Goal: Task Accomplishment & Management: Complete application form

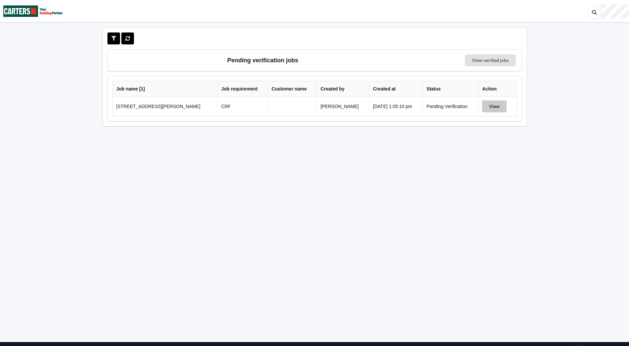
click at [494, 103] on button "View" at bounding box center [494, 107] width 25 height 12
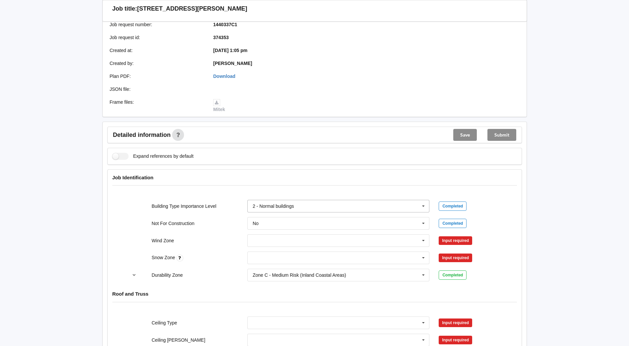
scroll to position [133, 0]
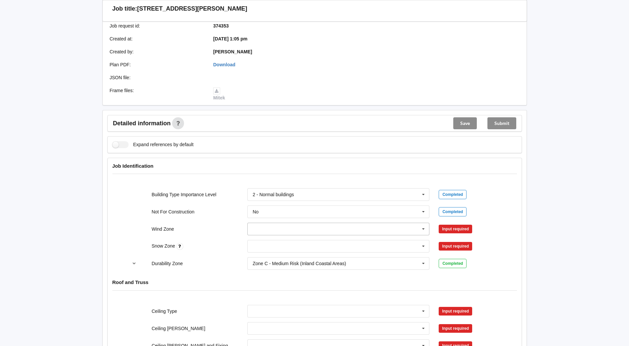
click at [426, 228] on icon at bounding box center [424, 229] width 10 height 12
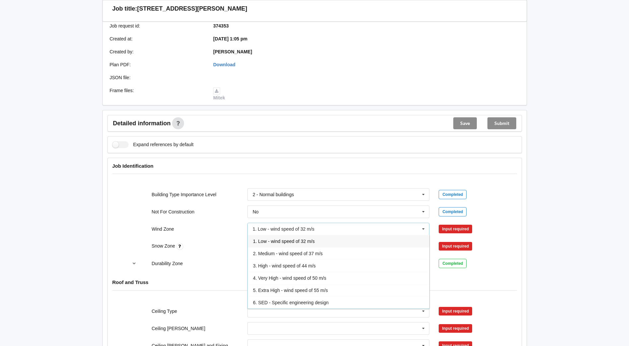
click at [332, 239] on div "1. Low - wind speed of 32 m/s" at bounding box center [339, 241] width 182 height 12
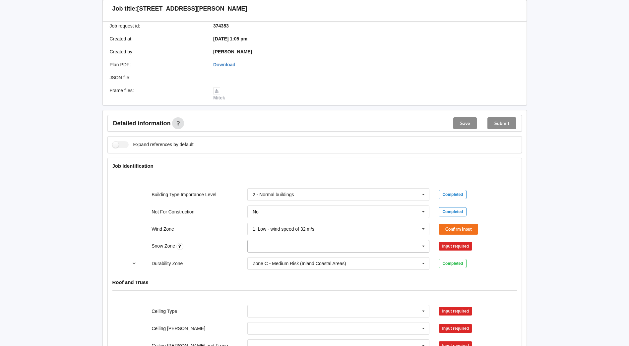
drag, startPoint x: 421, startPoint y: 244, endPoint x: 412, endPoint y: 244, distance: 9.0
click at [422, 244] on icon at bounding box center [424, 247] width 10 height 12
click at [283, 260] on div "N0" at bounding box center [339, 258] width 182 height 12
click at [454, 228] on button "Confirm input" at bounding box center [458, 229] width 39 height 11
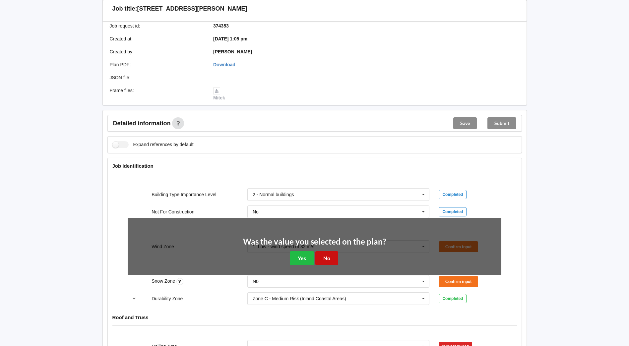
click at [329, 258] on button "No" at bounding box center [326, 258] width 23 height 14
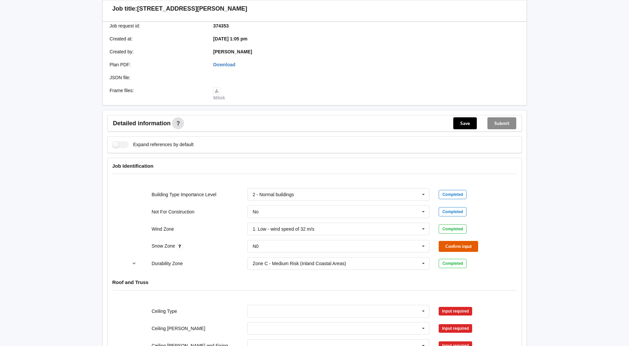
click at [457, 247] on button "Confirm input" at bounding box center [458, 246] width 39 height 11
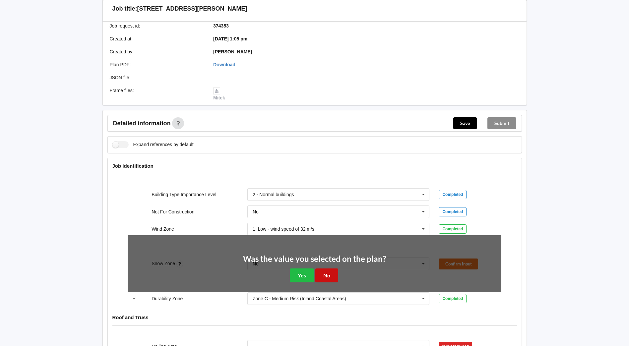
click at [328, 271] on button "No" at bounding box center [326, 276] width 23 height 14
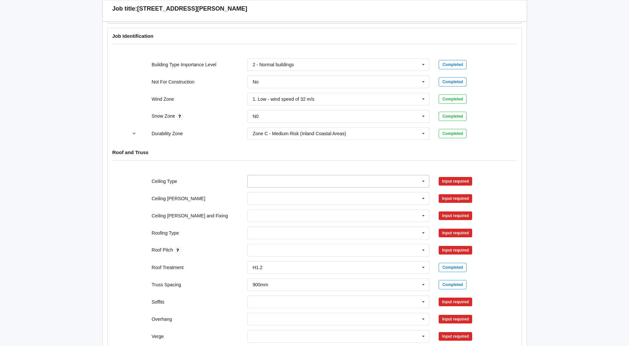
scroll to position [265, 0]
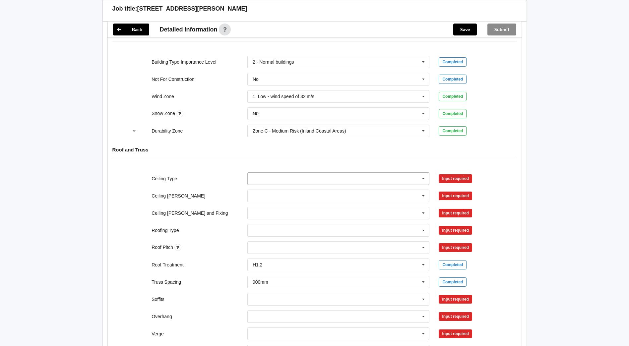
click at [424, 177] on icon at bounding box center [424, 179] width 10 height 12
click at [271, 190] on span "10mm Gib" at bounding box center [264, 190] width 22 height 5
click at [425, 197] on icon at bounding box center [424, 196] width 10 height 12
click at [270, 207] on div "400mm" at bounding box center [339, 208] width 182 height 12
drag, startPoint x: 426, startPoint y: 213, endPoint x: 419, endPoint y: 213, distance: 7.0
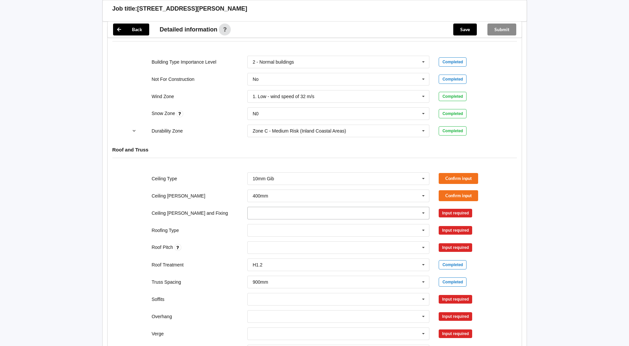
click at [426, 213] on icon at bounding box center [424, 213] width 10 height 12
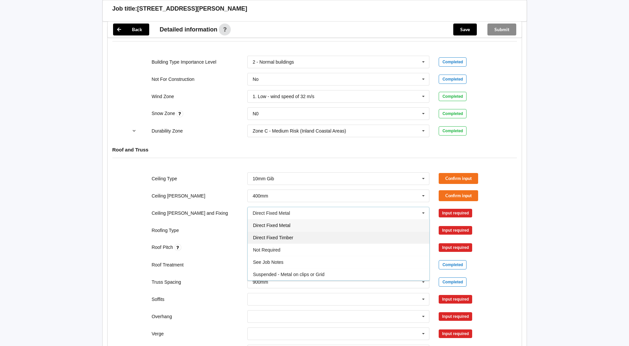
click at [314, 236] on div "Direct Fixed Timber" at bounding box center [339, 238] width 182 height 12
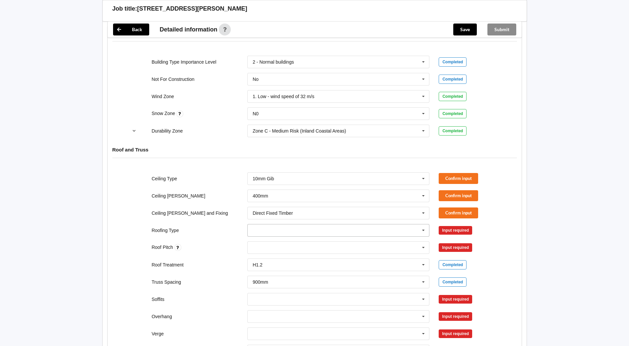
click at [427, 231] on icon at bounding box center [424, 231] width 10 height 12
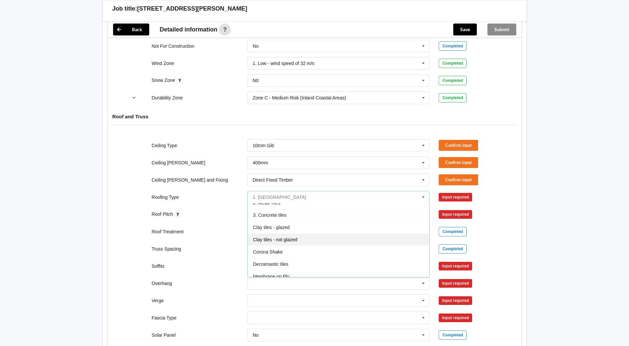
scroll to position [7, 0]
click at [288, 226] on div "3. Concrete tiles" at bounding box center [339, 227] width 182 height 12
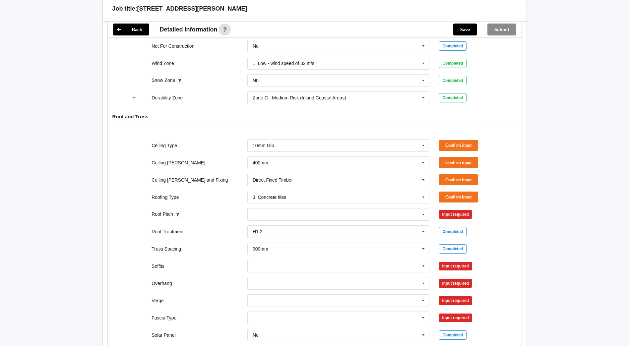
click at [466, 137] on div "Ceiling Type 10mm Gib 10mm Gib 12mm MDF 12mm Ply 13mm Gib None See Job Notes Co…" at bounding box center [314, 146] width 383 height 22
click at [460, 142] on button "Confirm input" at bounding box center [458, 145] width 39 height 11
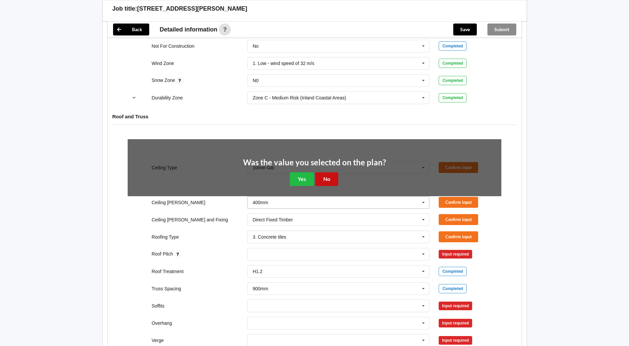
drag, startPoint x: 325, startPoint y: 177, endPoint x: 351, endPoint y: 168, distance: 27.5
click at [327, 177] on button "No" at bounding box center [326, 180] width 23 height 14
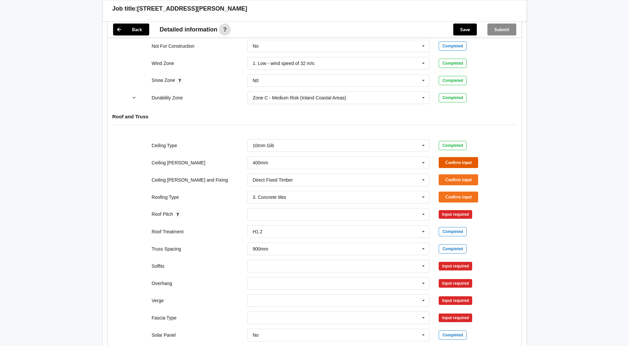
click at [461, 161] on button "Confirm input" at bounding box center [458, 162] width 39 height 11
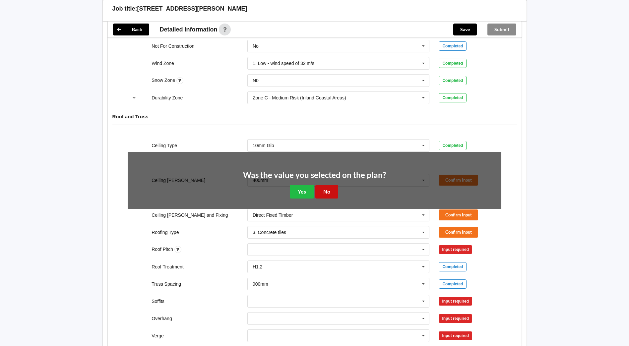
drag, startPoint x: 334, startPoint y: 191, endPoint x: 453, endPoint y: 182, distance: 119.8
click at [335, 190] on button "No" at bounding box center [326, 192] width 23 height 14
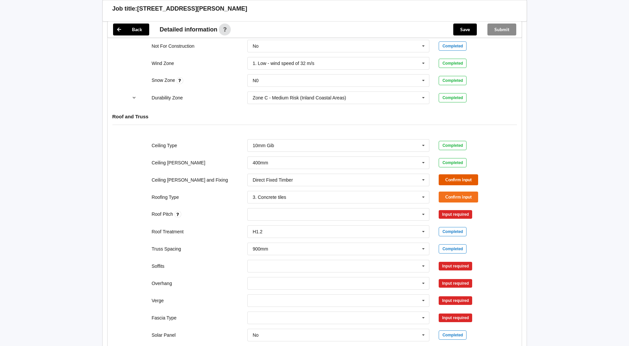
click at [456, 177] on button "Confirm input" at bounding box center [458, 179] width 39 height 11
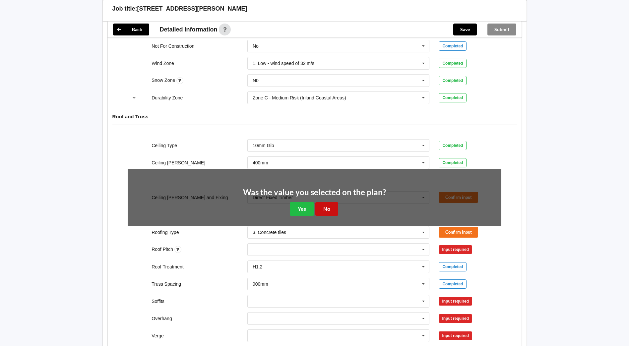
drag, startPoint x: 328, startPoint y: 207, endPoint x: 396, endPoint y: 194, distance: 69.4
click at [328, 206] on button "No" at bounding box center [326, 209] width 23 height 14
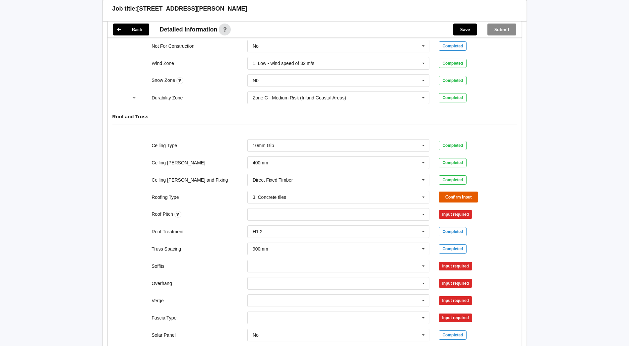
click at [467, 194] on button "Confirm input" at bounding box center [458, 197] width 39 height 11
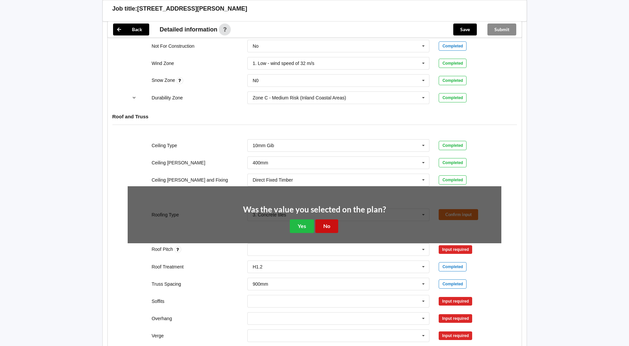
click at [327, 223] on button "No" at bounding box center [326, 227] width 23 height 14
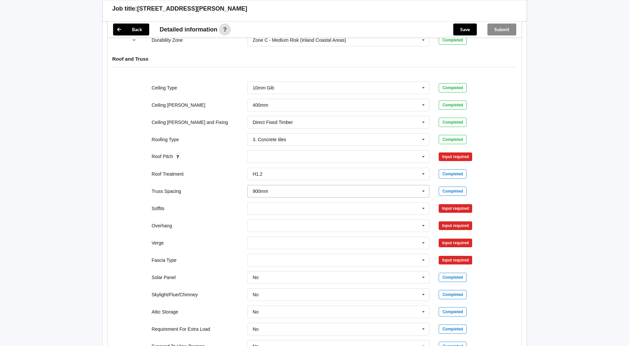
scroll to position [365, 0]
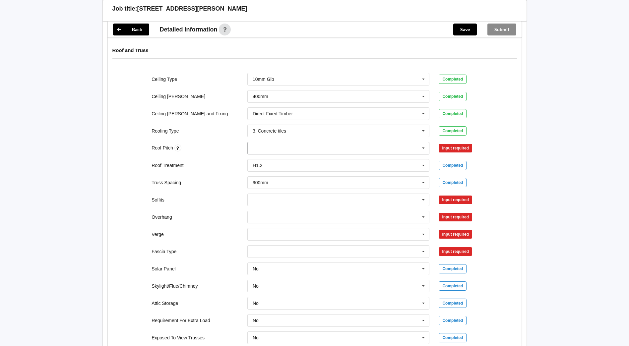
click at [344, 146] on div "None" at bounding box center [338, 148] width 182 height 13
type input "26.00"
click at [268, 160] on b "26.00" at bounding box center [267, 160] width 12 height 5
click at [459, 144] on button "Confirm input" at bounding box center [458, 148] width 39 height 11
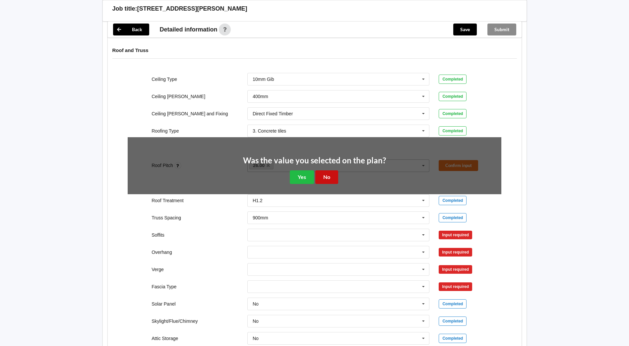
click at [321, 178] on button "No" at bounding box center [326, 178] width 23 height 14
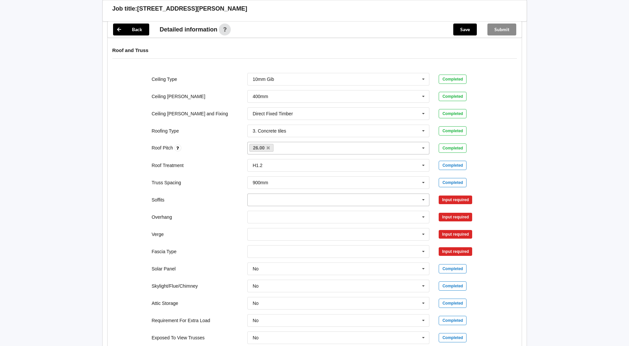
click at [424, 200] on icon at bounding box center [424, 200] width 10 height 12
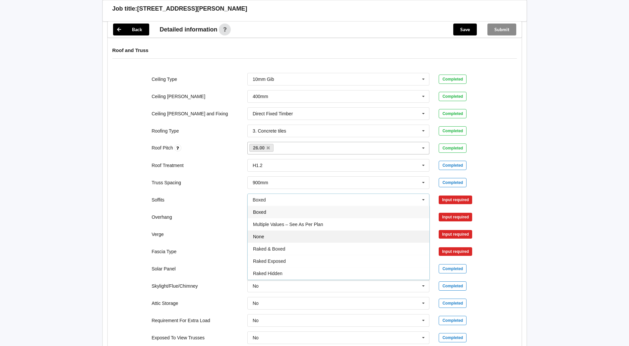
click at [278, 237] on div "None" at bounding box center [339, 237] width 182 height 12
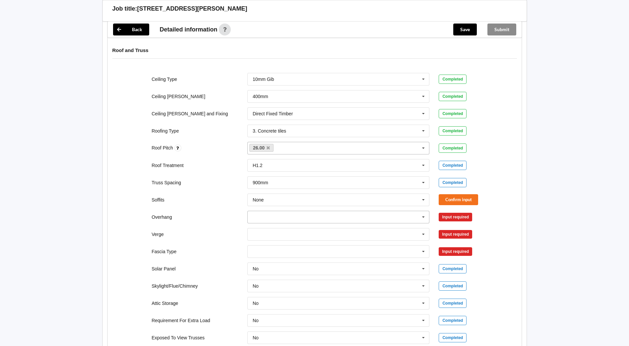
click at [416, 216] on input "text" at bounding box center [339, 217] width 182 height 12
click at [268, 274] on div "None" at bounding box center [339, 279] width 182 height 12
click at [422, 235] on icon at bounding box center [424, 235] width 10 height 12
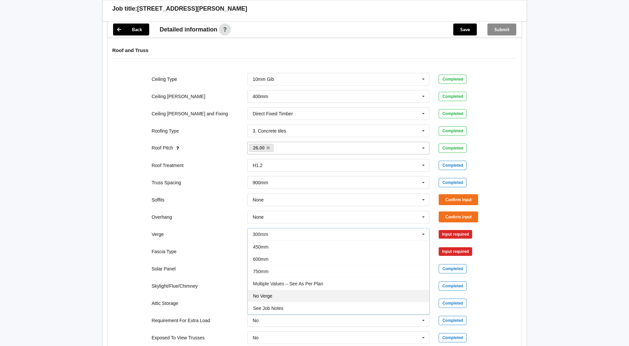
click at [276, 290] on div "No Verge" at bounding box center [339, 296] width 182 height 12
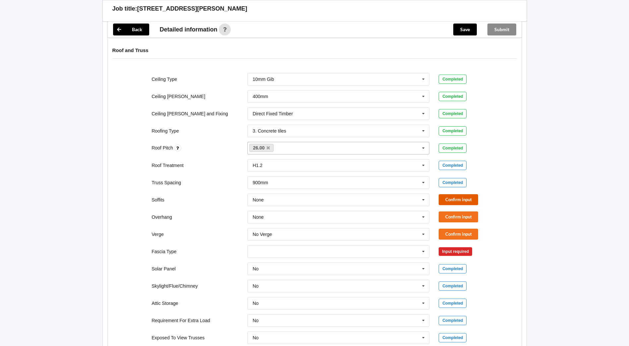
click at [459, 203] on button "Confirm input" at bounding box center [458, 199] width 39 height 11
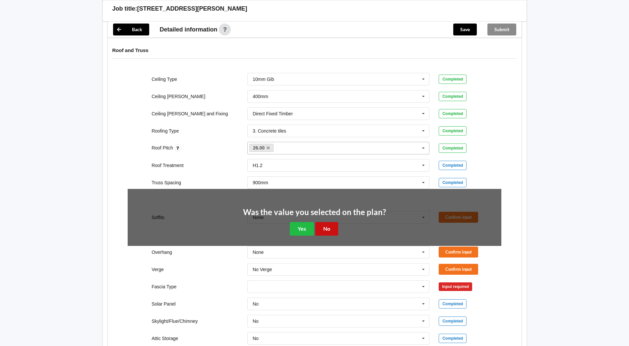
drag, startPoint x: 318, startPoint y: 227, endPoint x: 327, endPoint y: 227, distance: 9.0
click at [319, 227] on button "No" at bounding box center [326, 229] width 23 height 14
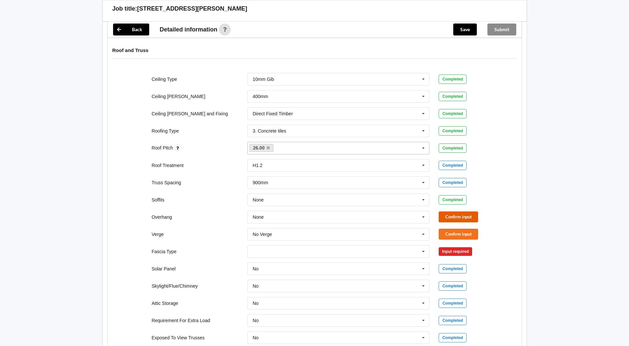
click at [465, 215] on button "Confirm input" at bounding box center [458, 217] width 39 height 11
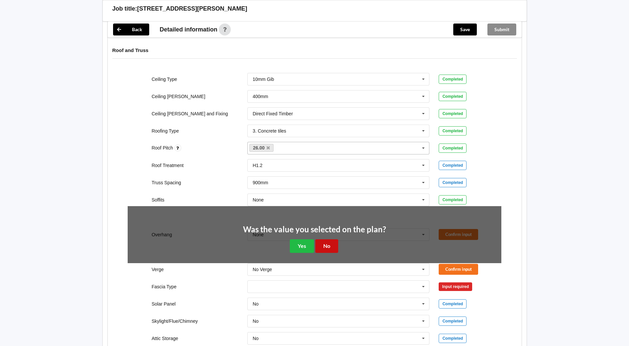
click at [326, 243] on button "No" at bounding box center [326, 247] width 23 height 14
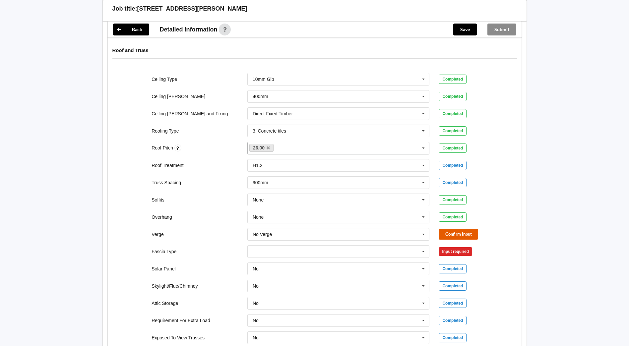
click at [453, 232] on button "Confirm input" at bounding box center [458, 234] width 39 height 11
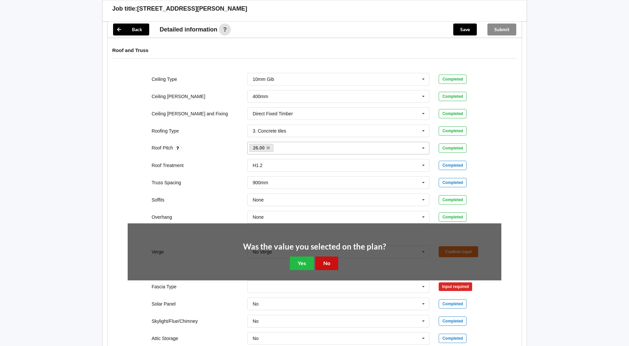
click at [320, 261] on button "No" at bounding box center [326, 264] width 23 height 14
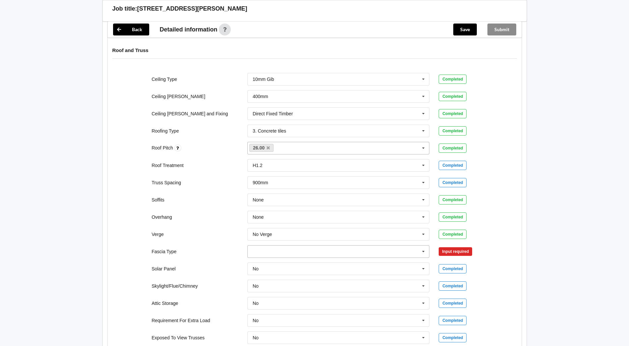
click at [426, 251] on icon at bounding box center [424, 252] width 10 height 12
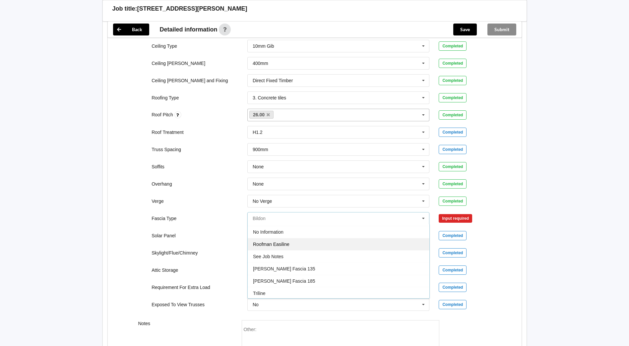
scroll to position [221, 0]
click at [303, 235] on div "No Information" at bounding box center [339, 231] width 182 height 12
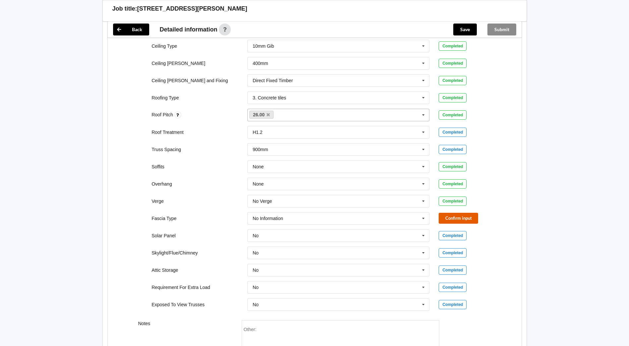
click at [466, 220] on button "Confirm input" at bounding box center [458, 218] width 39 height 11
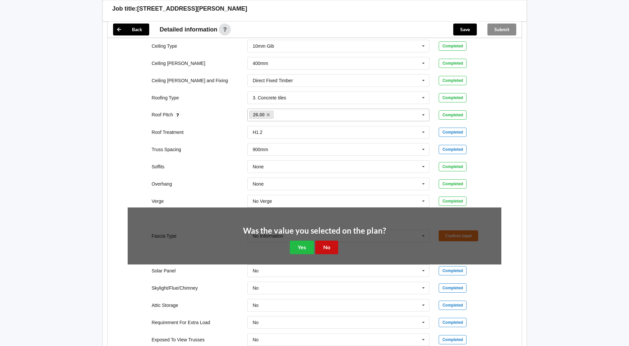
click at [330, 243] on button "No" at bounding box center [326, 248] width 23 height 14
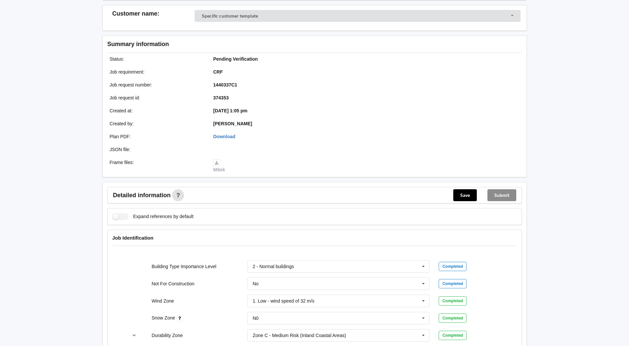
scroll to position [0, 0]
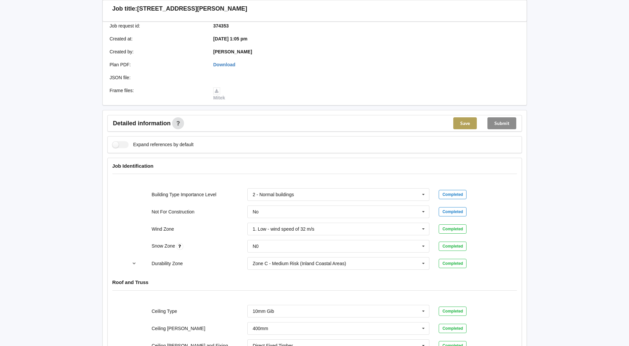
click at [463, 123] on button "Save" at bounding box center [465, 123] width 24 height 12
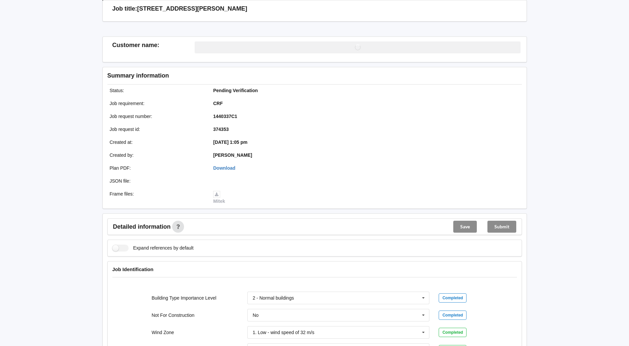
scroll to position [133, 0]
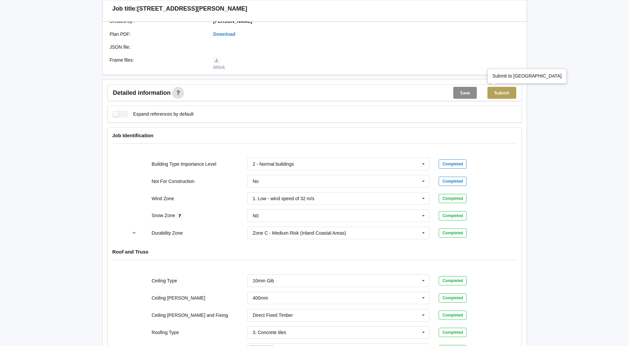
click at [507, 93] on button "Submit" at bounding box center [502, 93] width 29 height 12
